Goal: Task Accomplishment & Management: Use online tool/utility

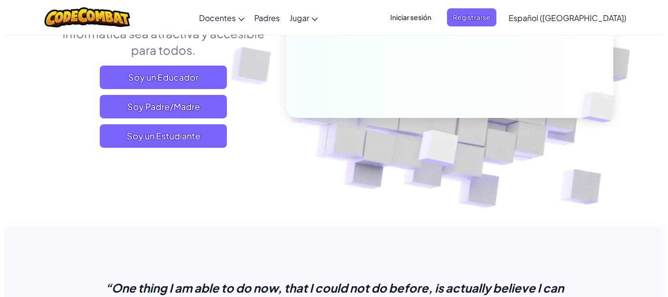
scroll to position [106, 0]
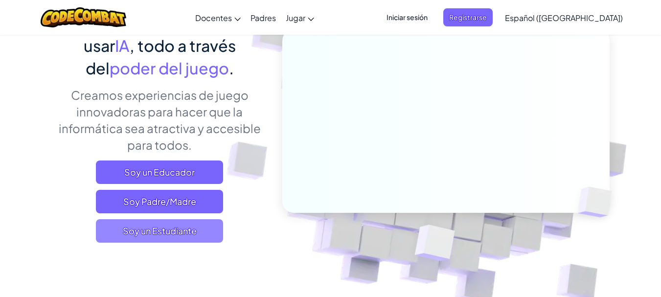
click at [178, 230] on span "Soy un Estudiante" at bounding box center [159, 230] width 127 height 23
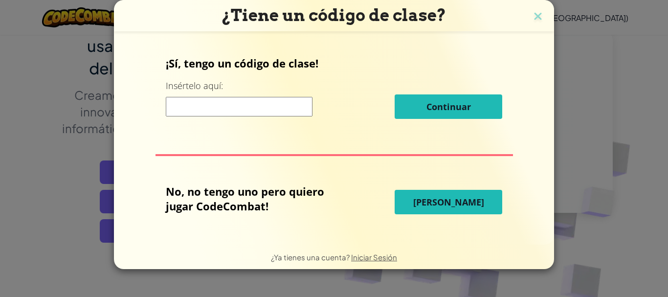
click at [413, 204] on button "[PERSON_NAME]" at bounding box center [449, 202] width 108 height 24
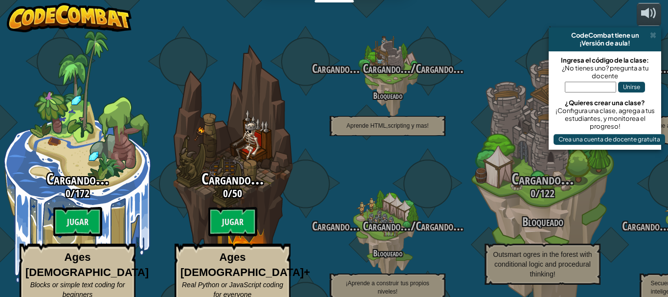
select select "es-419"
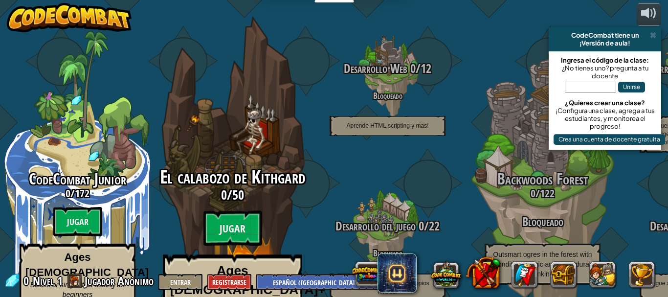
click at [242, 164] on span "El calabozo de Kithgard" at bounding box center [233, 176] width 146 height 25
select select "es-419"
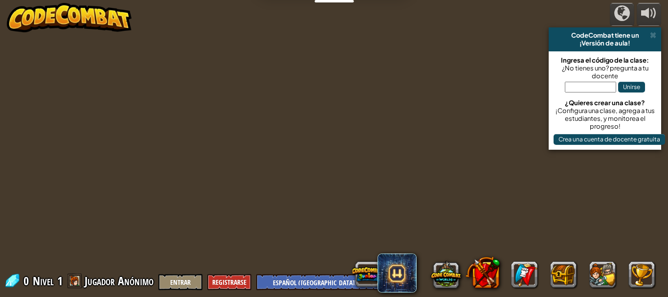
select select "es-419"
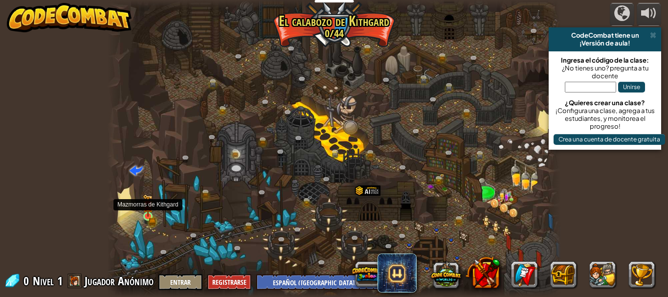
click at [151, 216] on img at bounding box center [148, 205] width 10 height 23
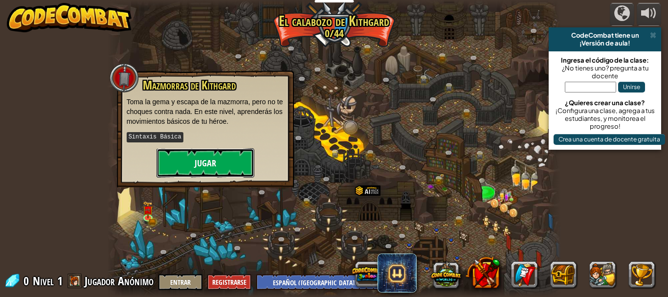
click at [181, 164] on button "Jugar" at bounding box center [205, 162] width 98 height 29
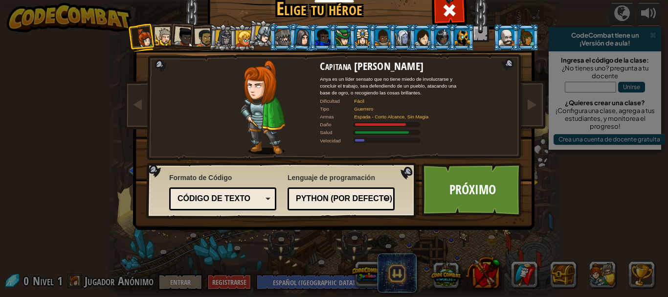
click at [335, 42] on div at bounding box center [342, 37] width 15 height 16
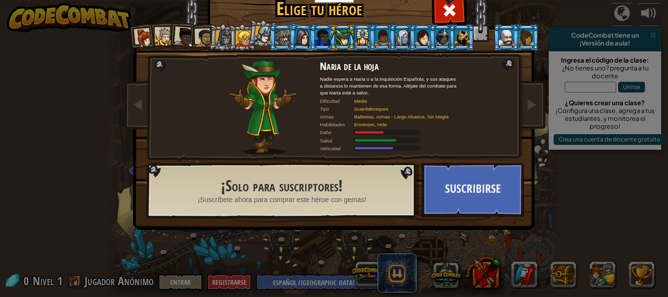
click at [249, 35] on li at bounding box center [262, 33] width 29 height 29
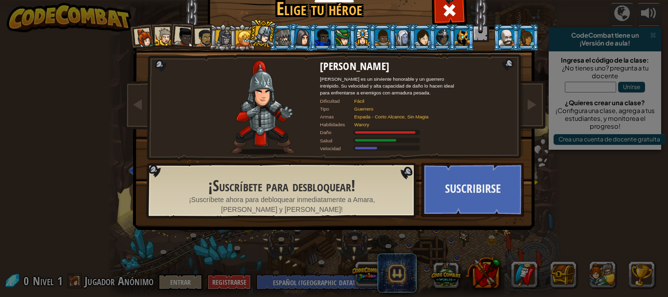
click at [201, 30] on div at bounding box center [204, 38] width 18 height 18
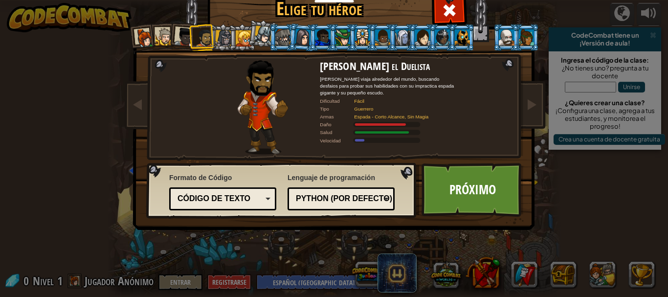
click at [179, 33] on div at bounding box center [185, 37] width 20 height 20
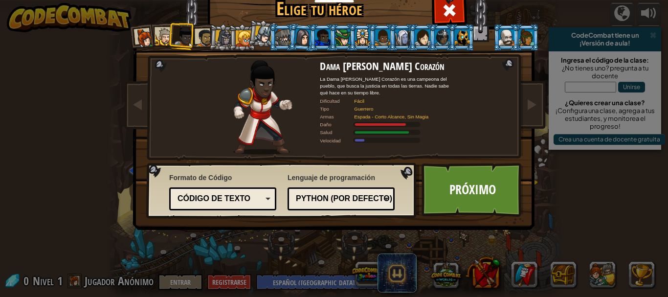
click at [164, 36] on div at bounding box center [165, 37] width 18 height 18
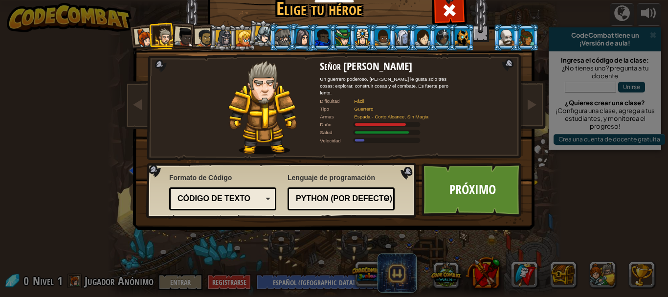
click at [143, 41] on div at bounding box center [145, 38] width 20 height 20
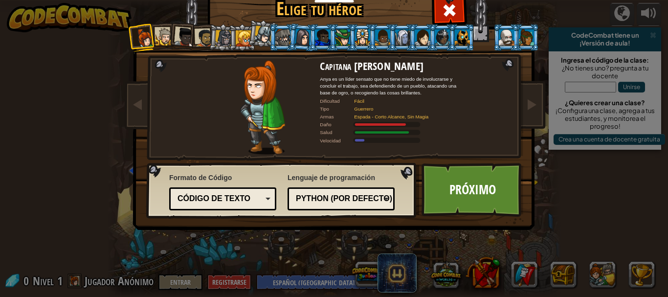
click at [185, 40] on div at bounding box center [185, 37] width 20 height 20
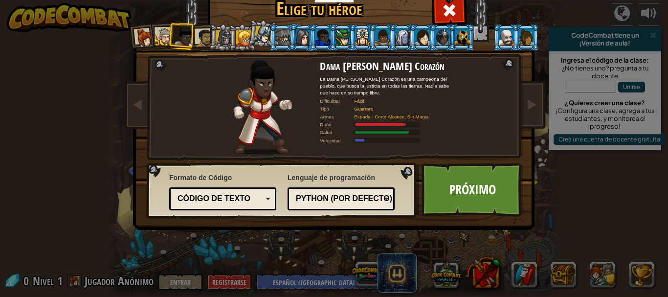
click at [203, 38] on div at bounding box center [204, 38] width 18 height 18
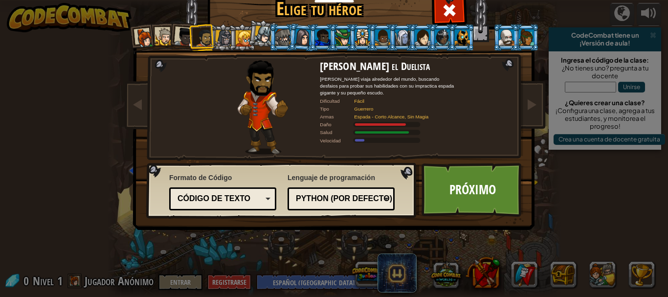
click at [189, 36] on li at bounding box center [202, 37] width 27 height 27
click at [232, 188] on div "Código de texto Bloques y código Bloques Bloques (iconos) (Solo Junior) Código …" at bounding box center [222, 198] width 107 height 23
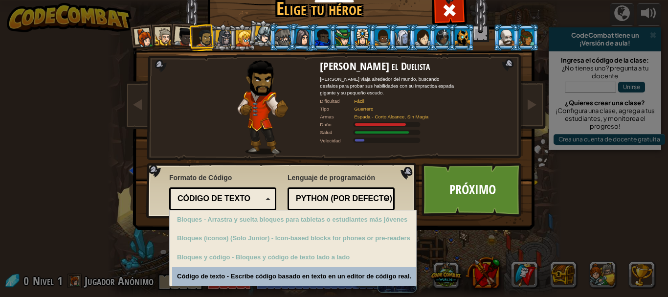
click at [230, 191] on div "Código de texto Bloques y código Bloques Bloques (iconos) (Solo Junior) Código …" at bounding box center [222, 198] width 107 height 23
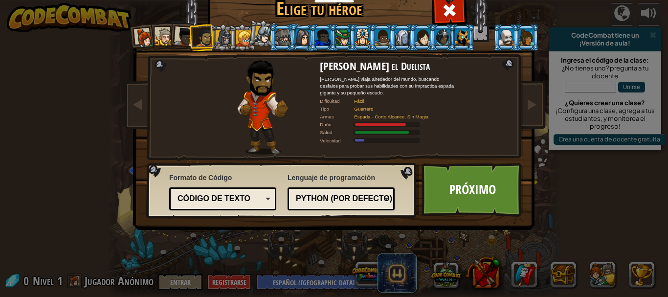
click at [189, 37] on li at bounding box center [202, 37] width 27 height 27
click at [182, 36] on div at bounding box center [185, 37] width 20 height 20
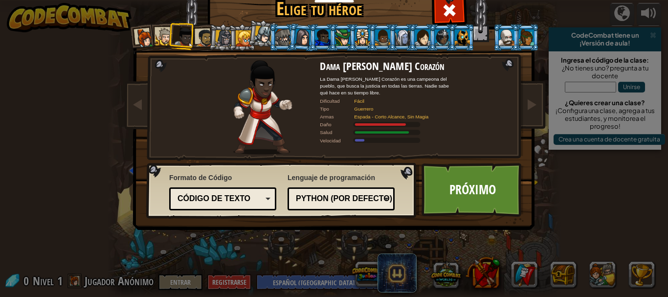
click at [196, 33] on div at bounding box center [204, 38] width 18 height 18
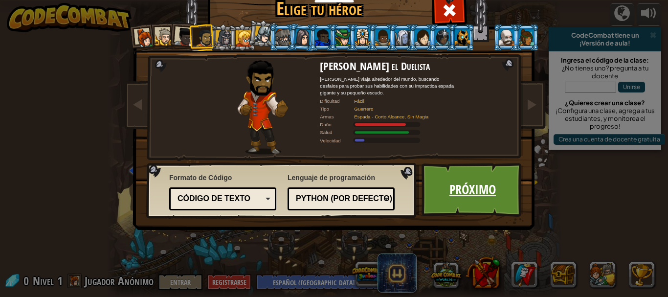
click at [458, 183] on link "Próximo" at bounding box center [473, 190] width 102 height 54
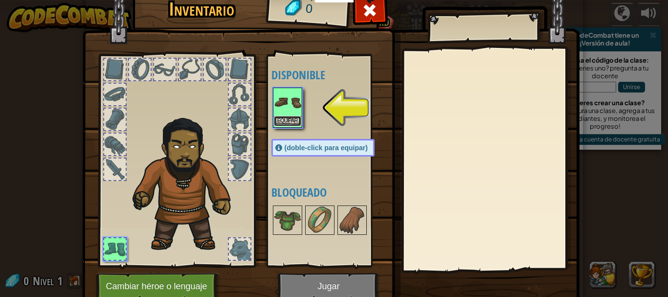
click at [288, 118] on button "Equipar" at bounding box center [287, 121] width 27 height 10
